Goal: Use online tool/utility: Utilize a website feature to perform a specific function

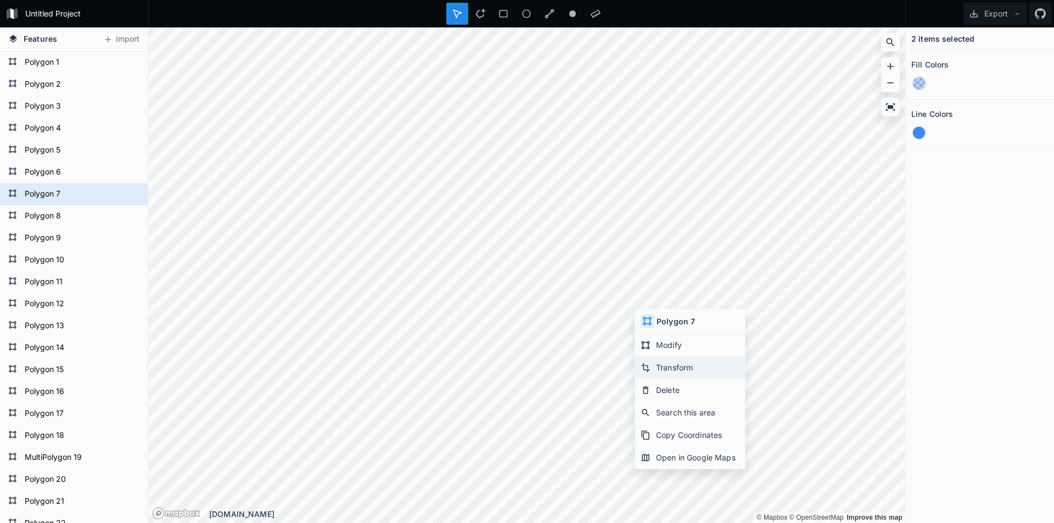
click at [693, 379] on div "Transform" at bounding box center [690, 390] width 110 height 23
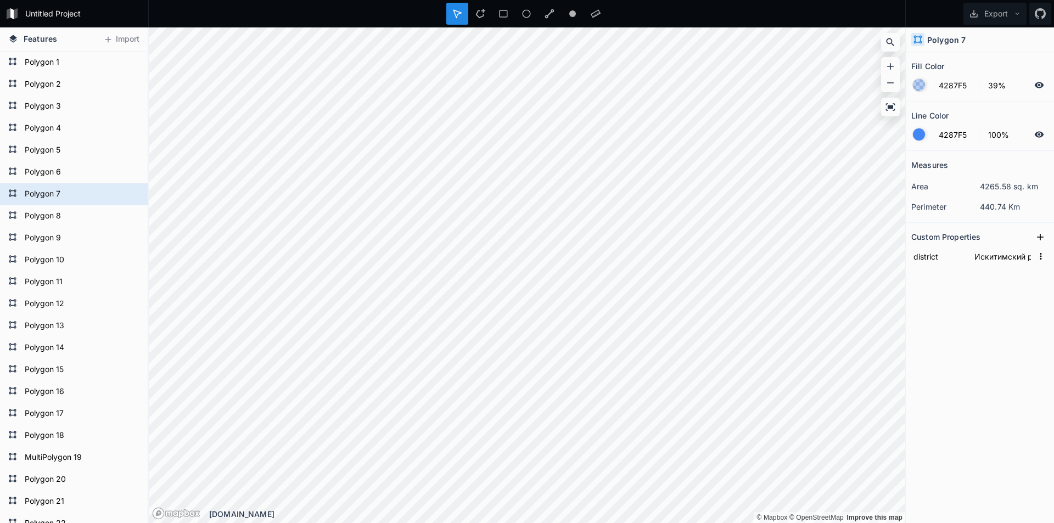
click at [971, 296] on div "Measures area 4265.58 sq. km perimeter 440.74 Km Custom Properties district Иск…" at bounding box center [980, 309] width 148 height 317
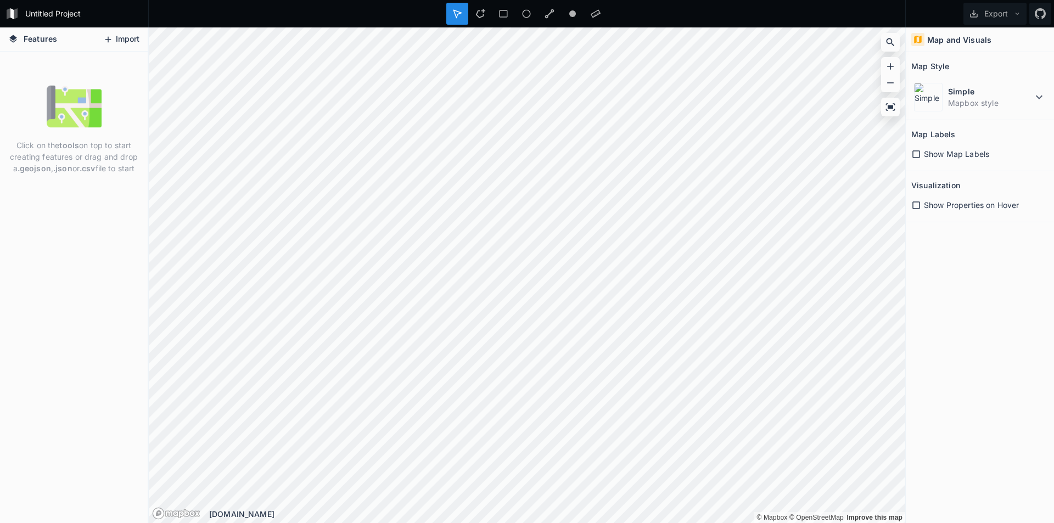
click at [118, 40] on button "Import" at bounding box center [121, 40] width 47 height 18
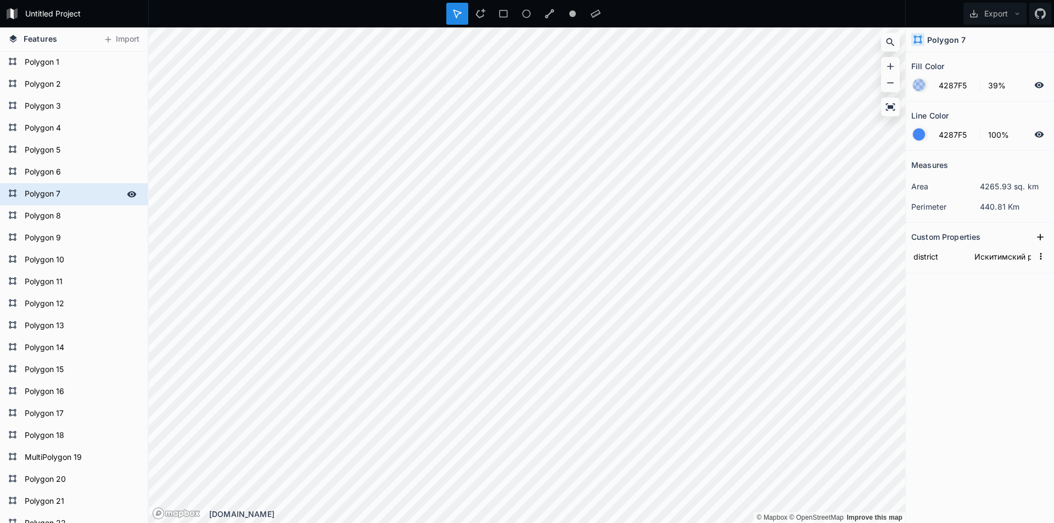
click at [11, 194] on icon at bounding box center [12, 193] width 9 height 9
click at [717, 331] on div "Modify" at bounding box center [721, 342] width 110 height 23
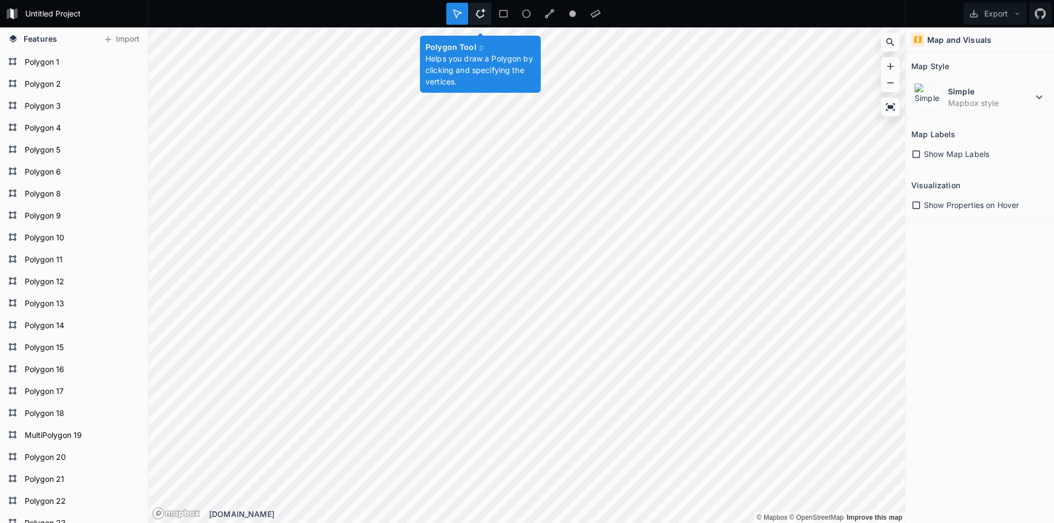
click at [480, 15] on icon at bounding box center [480, 14] width 10 height 10
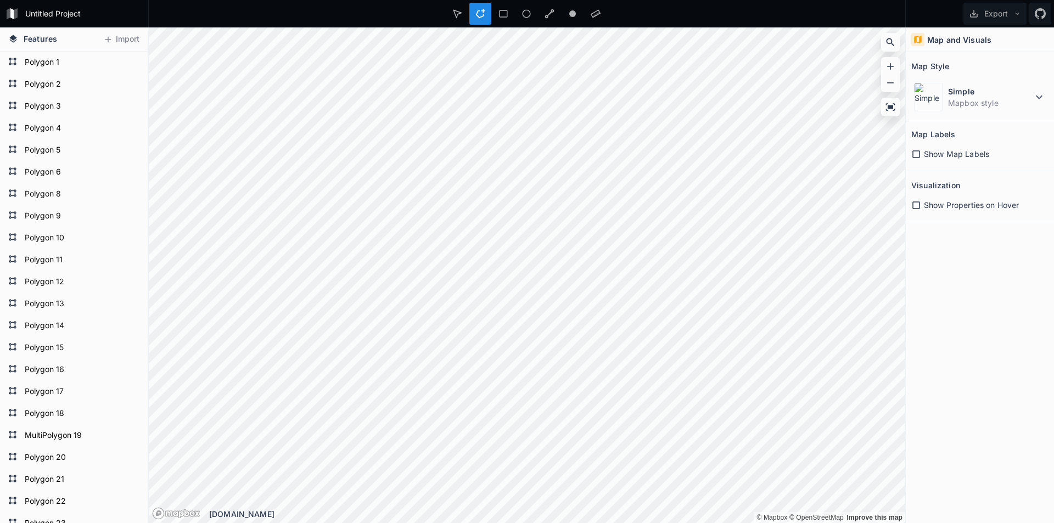
click at [459, 18] on icon at bounding box center [457, 14] width 10 height 10
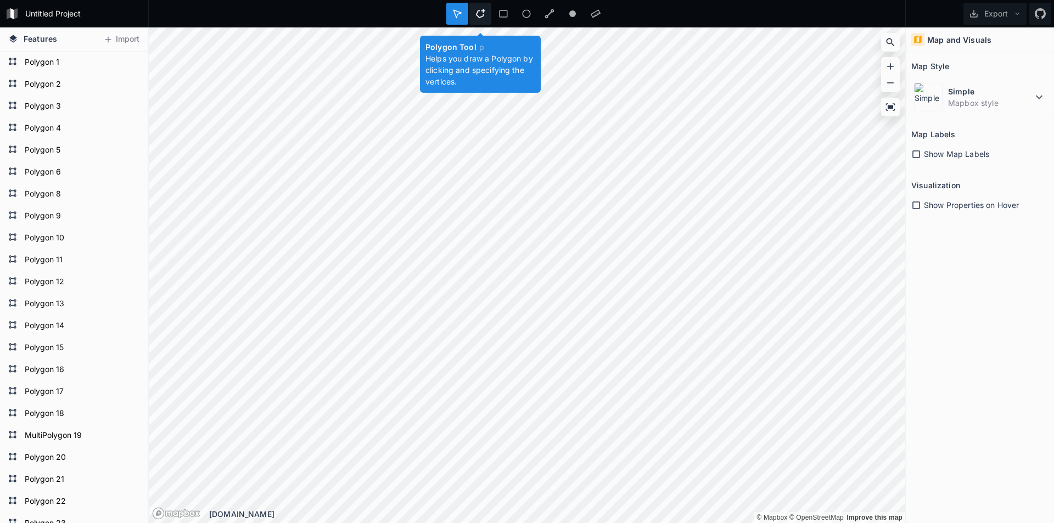
click at [492, 8] on div at bounding box center [503, 14] width 22 height 22
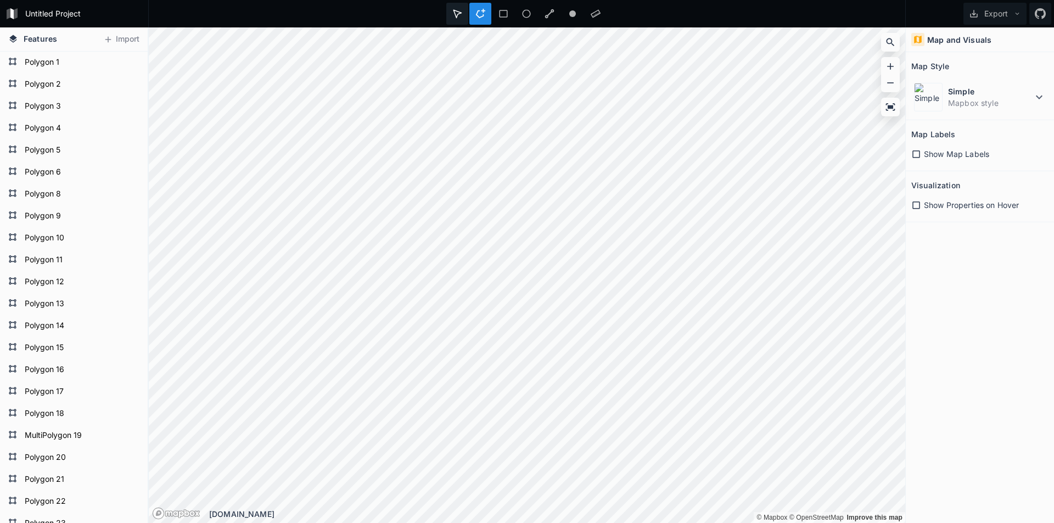
click at [469, 15] on div at bounding box center [480, 14] width 22 height 22
click at [504, 15] on icon at bounding box center [503, 14] width 10 height 10
click at [503, 10] on icon at bounding box center [503, 14] width 8 height 8
click at [460, 12] on icon at bounding box center [457, 14] width 10 height 10
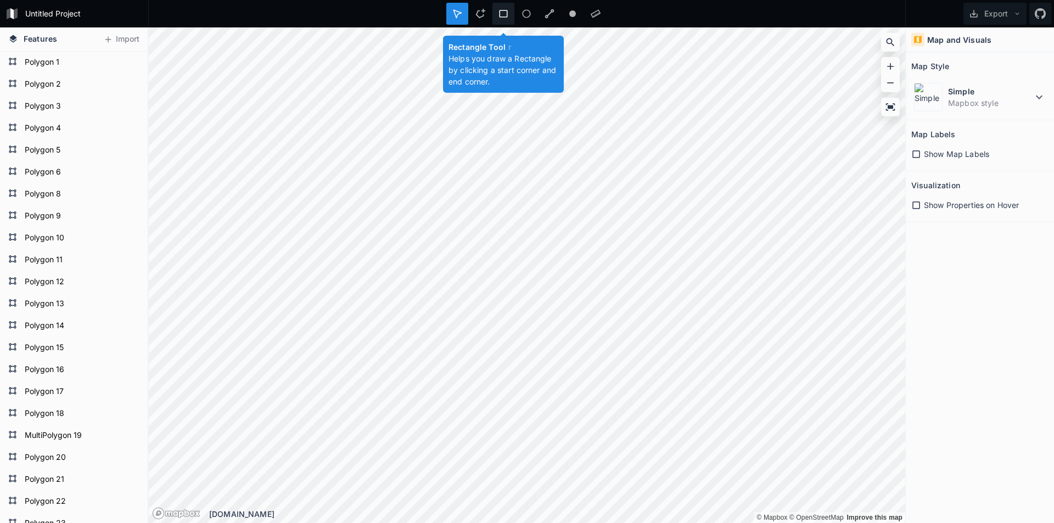
click at [515, 11] on div at bounding box center [526, 14] width 22 height 22
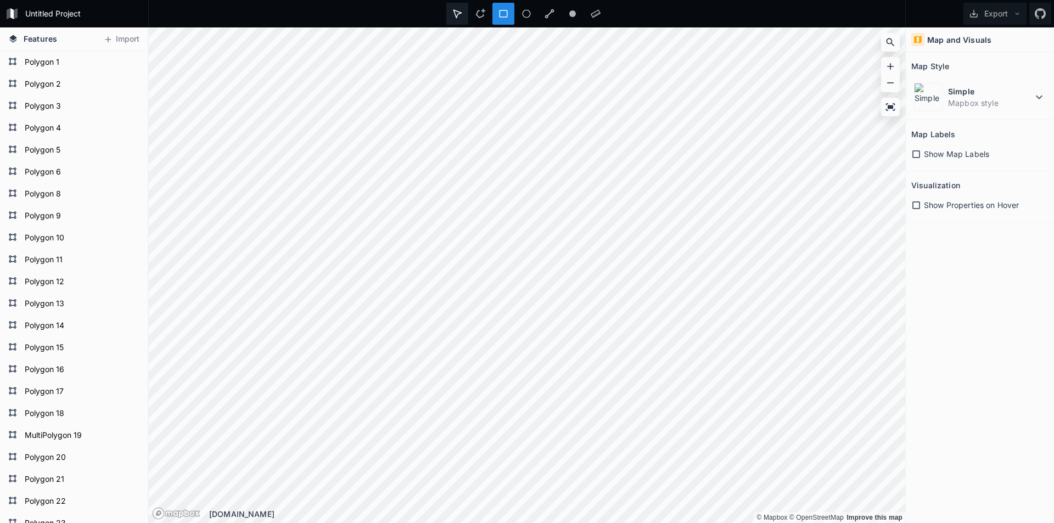
click at [453, 15] on icon at bounding box center [457, 14] width 10 height 10
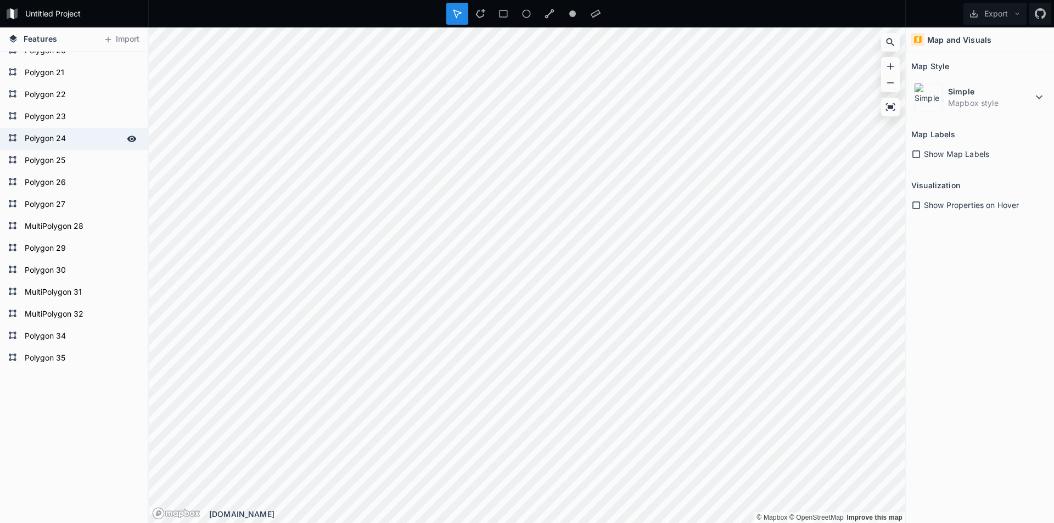
scroll to position [418, 0]
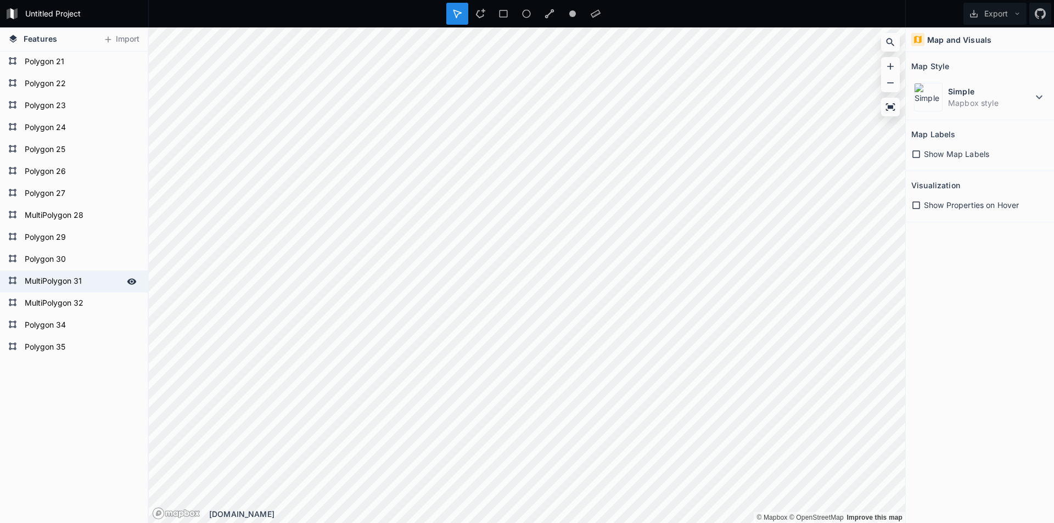
click at [54, 277] on form "MultiPolygon 31" at bounding box center [72, 281] width 103 height 16
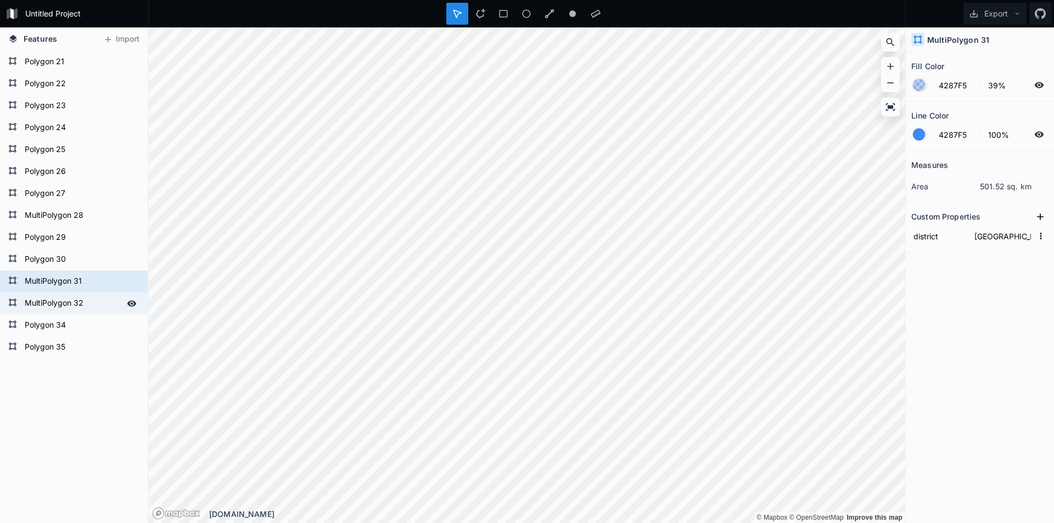
click at [77, 301] on form "MultiPolygon 32" at bounding box center [72, 303] width 103 height 16
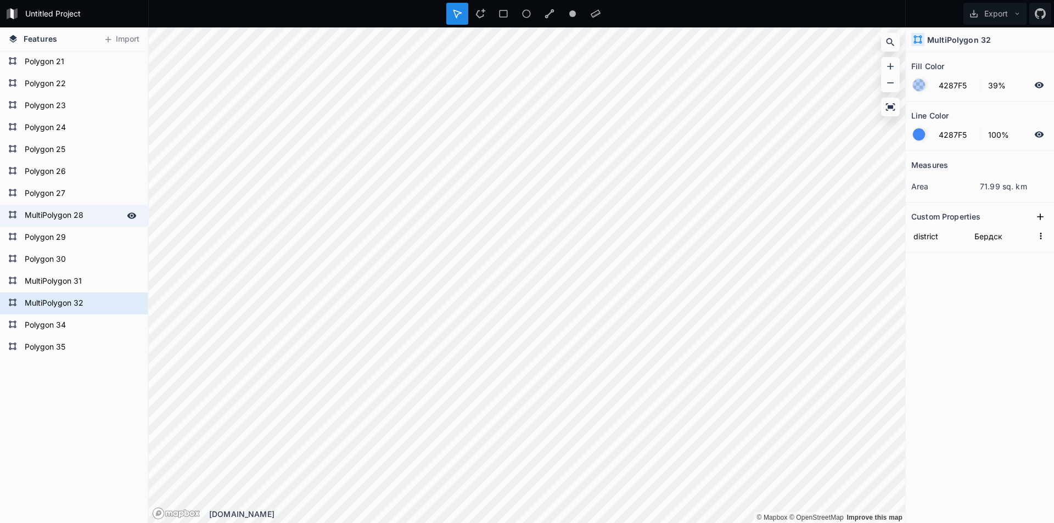
click at [74, 215] on form "MultiPolygon 28" at bounding box center [72, 215] width 103 height 16
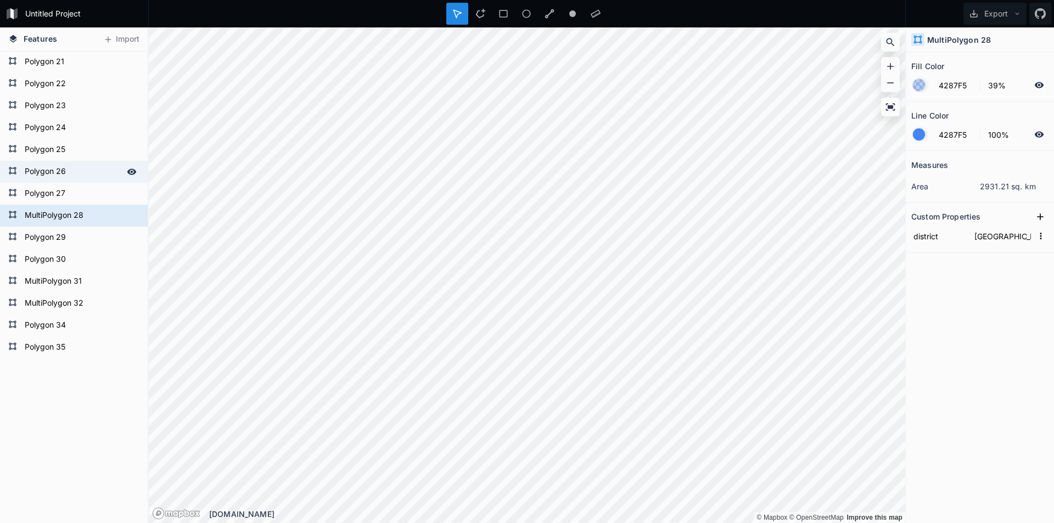
click at [62, 175] on form "Polygon 26" at bounding box center [72, 172] width 103 height 16
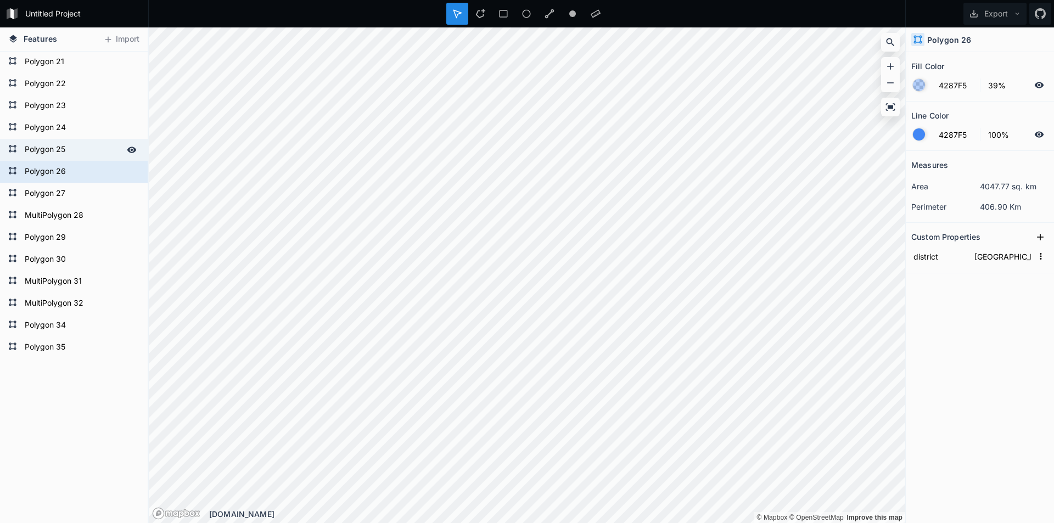
click at [60, 149] on form "Polygon 25" at bounding box center [72, 150] width 103 height 16
click at [64, 127] on form "Polygon 24" at bounding box center [72, 128] width 103 height 16
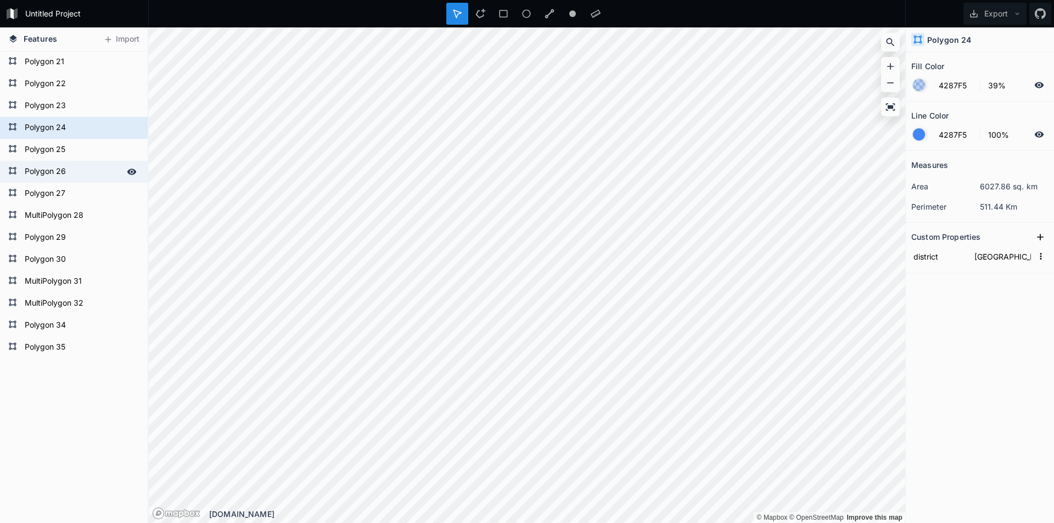
click at [68, 181] on div "Polygon 26" at bounding box center [74, 172] width 148 height 22
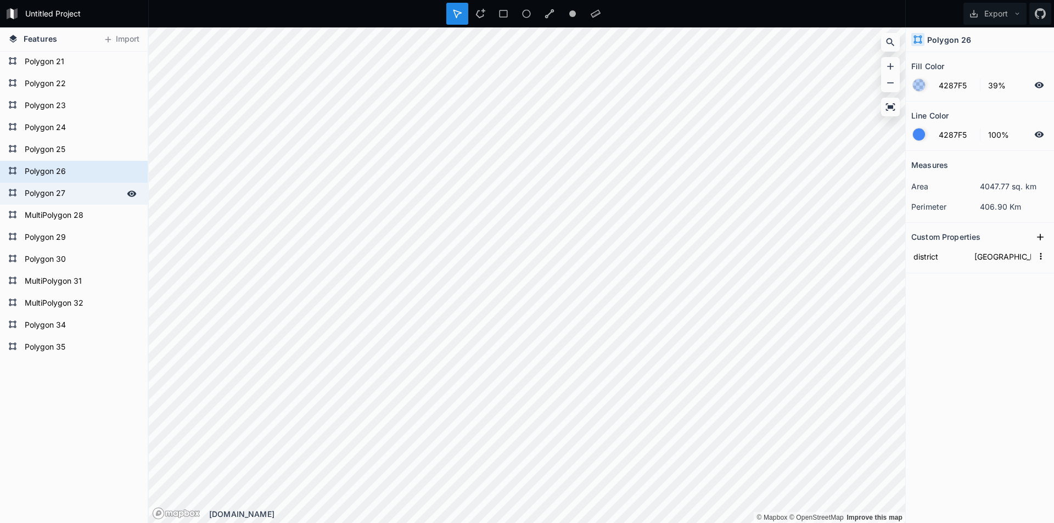
click at [68, 190] on form "Polygon 27" at bounding box center [72, 194] width 103 height 16
click at [68, 191] on form "Polygon 27" at bounding box center [72, 194] width 103 height 16
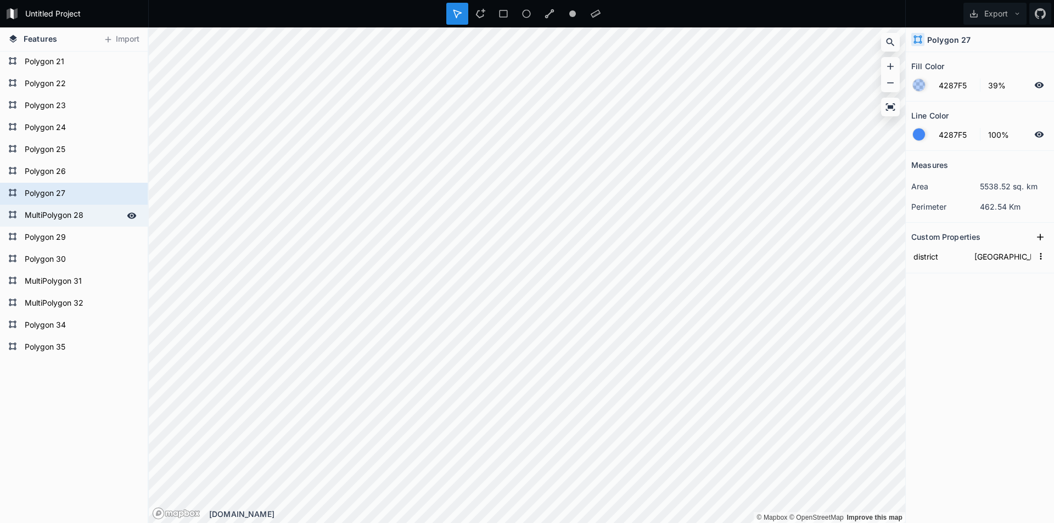
click at [93, 214] on form "MultiPolygon 28" at bounding box center [72, 215] width 103 height 16
click at [127, 215] on icon at bounding box center [131, 215] width 9 height 6
type input "[GEOGRAPHIC_DATA]"
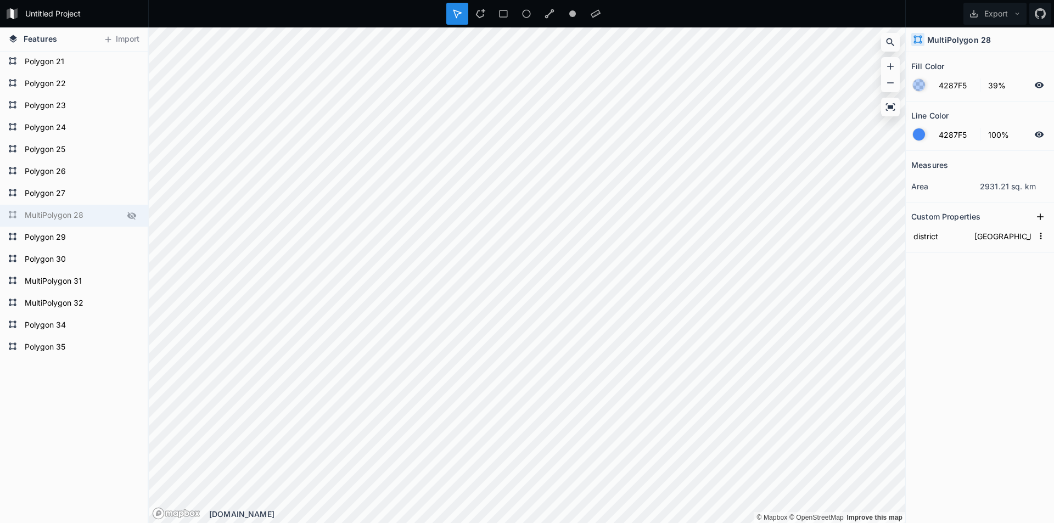
click at [127, 216] on icon at bounding box center [131, 216] width 9 height 8
click at [127, 214] on icon at bounding box center [132, 216] width 10 height 10
click at [127, 215] on icon at bounding box center [131, 215] width 9 height 6
click at [127, 216] on icon at bounding box center [132, 216] width 10 height 10
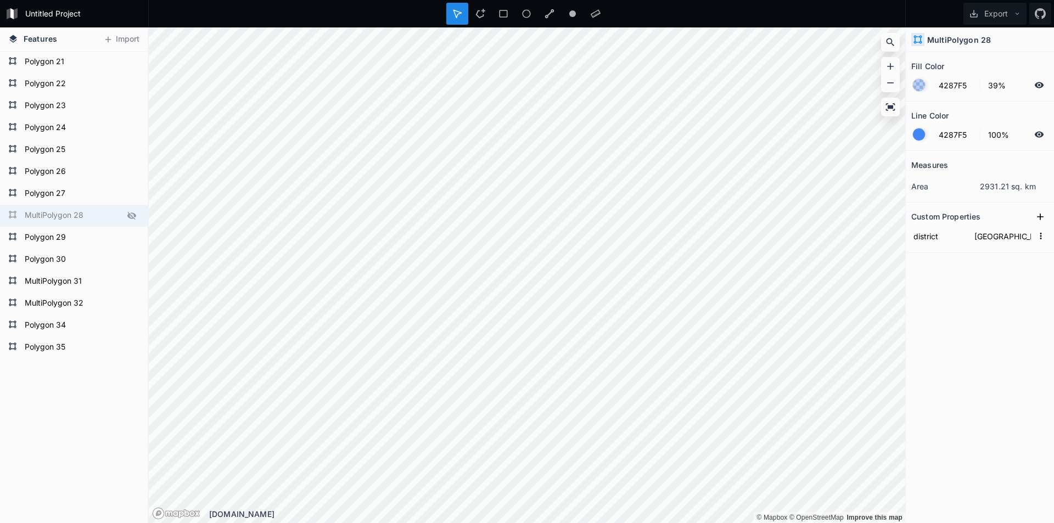
click at [127, 216] on icon at bounding box center [132, 216] width 10 height 10
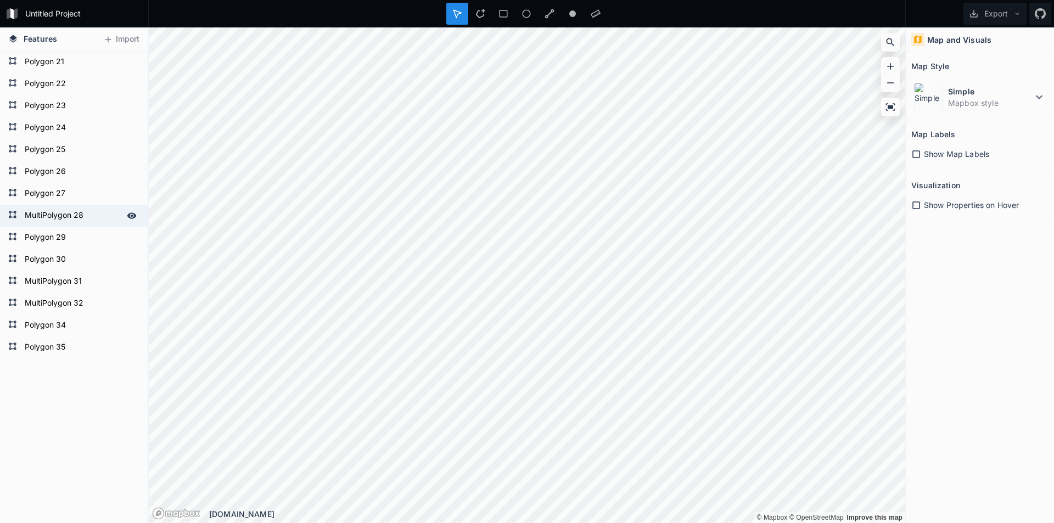
click at [83, 392] on div "MultiPolygon 28 Polygon 35 Polygon 34 MultiPolygon 32 MultiPolygon 31 Polygon 3…" at bounding box center [74, 78] width 148 height 889
